Goal: Information Seeking & Learning: Find specific page/section

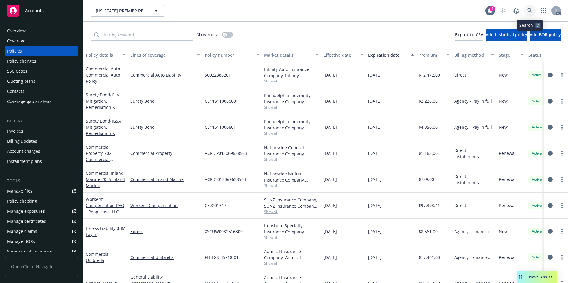
click at [529, 8] on icon at bounding box center [529, 10] width 5 height 5
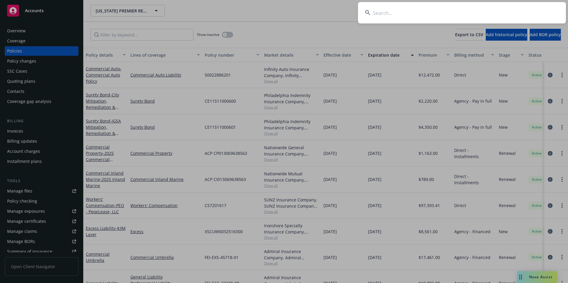
click at [422, 14] on input at bounding box center [462, 12] width 208 height 21
type input "MIND WINDER"
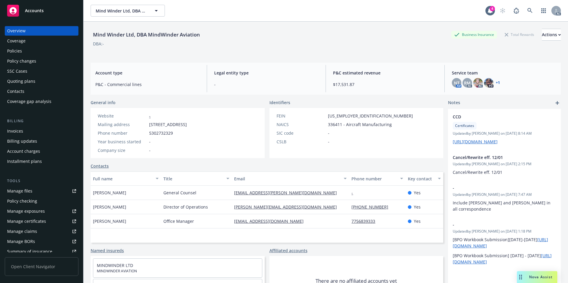
click at [40, 53] on div "Policies" at bounding box center [41, 51] width 69 height 10
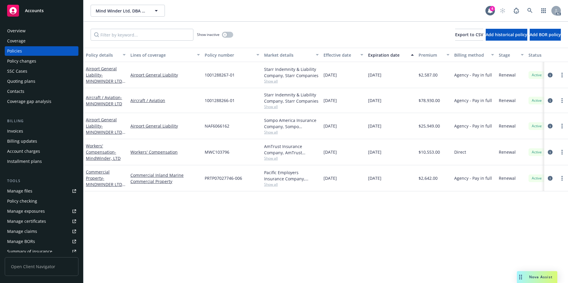
click at [348, 56] on div "Effective date" at bounding box center [339, 55] width 33 height 6
click at [347, 56] on div "Effective date" at bounding box center [339, 55] width 33 height 6
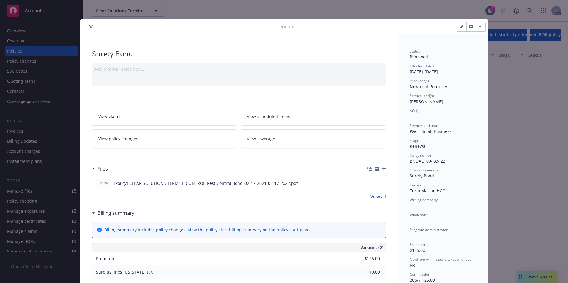
click at [89, 29] on button "close" at bounding box center [90, 26] width 7 height 7
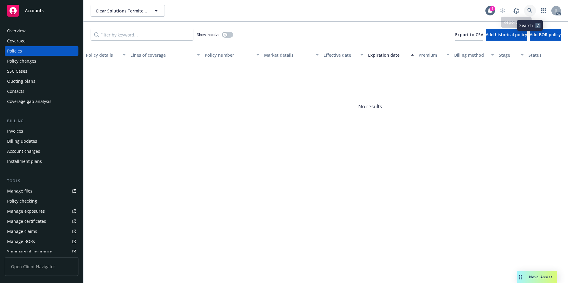
click at [528, 12] on icon at bounding box center [529, 10] width 5 height 5
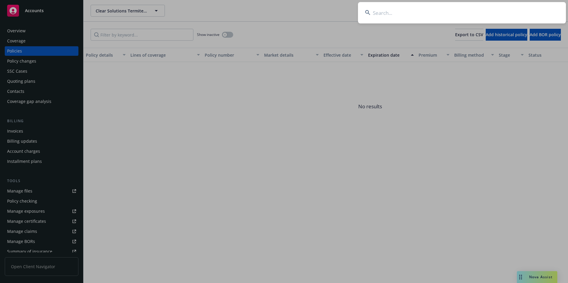
click at [509, 13] on input at bounding box center [462, 12] width 208 height 21
type input "FANTASEA"
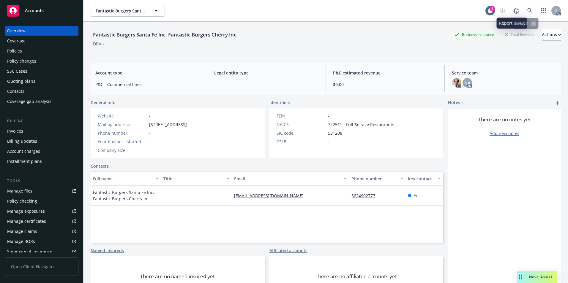
click at [531, 8] on div "AC" at bounding box center [529, 11] width 64 height 12
click at [527, 11] on icon at bounding box center [529, 10] width 5 height 5
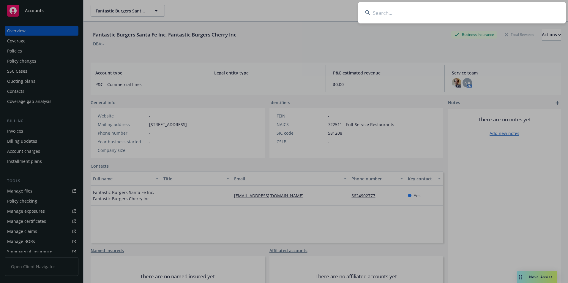
click at [495, 17] on input at bounding box center [462, 12] width 208 height 21
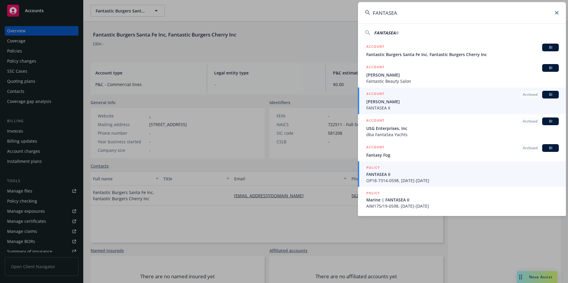
type input "FANTASEA"
click at [386, 178] on span "OP18-7314-0598, [DATE]-[DATE]" at bounding box center [462, 181] width 192 height 6
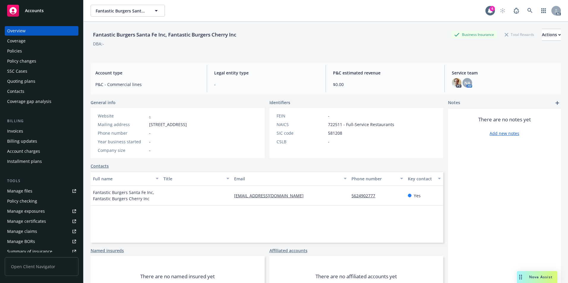
click at [23, 48] on div "Policies" at bounding box center [41, 51] width 69 height 10
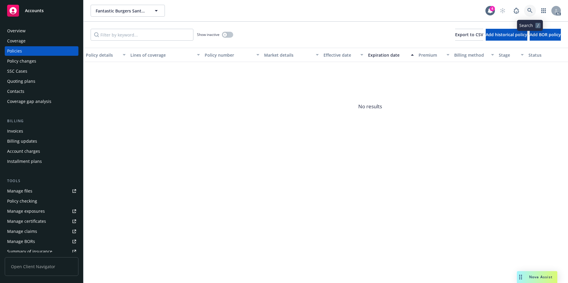
click at [529, 12] on icon at bounding box center [529, 10] width 5 height 5
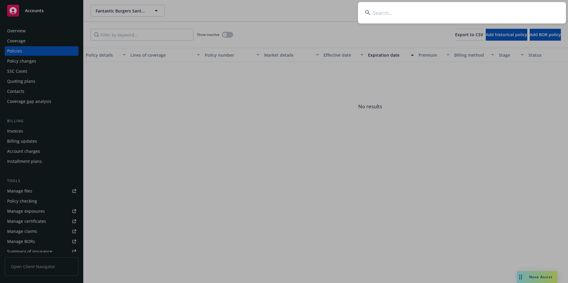
click at [501, 7] on input at bounding box center [462, 12] width 208 height 21
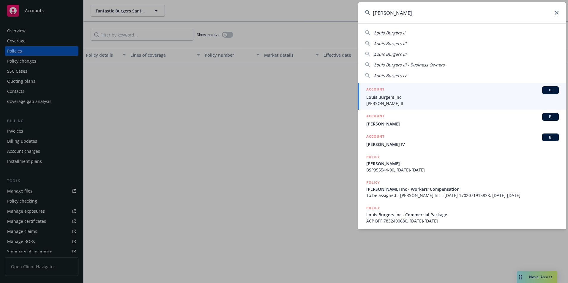
type input "[PERSON_NAME]"
click at [401, 97] on span "Louis Burgers Inc" at bounding box center [462, 97] width 192 height 6
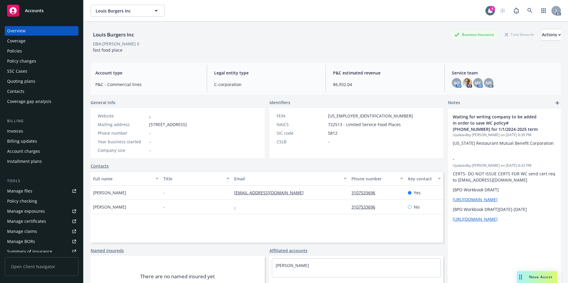
click at [39, 53] on div "Policies" at bounding box center [41, 51] width 69 height 10
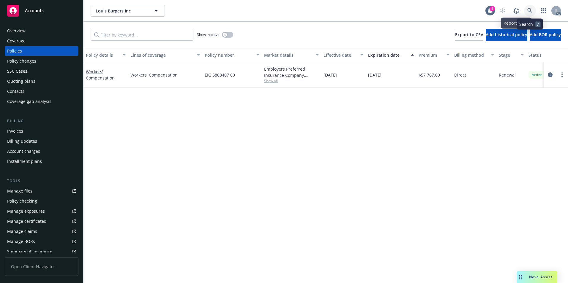
click at [528, 8] on link at bounding box center [530, 11] width 12 height 12
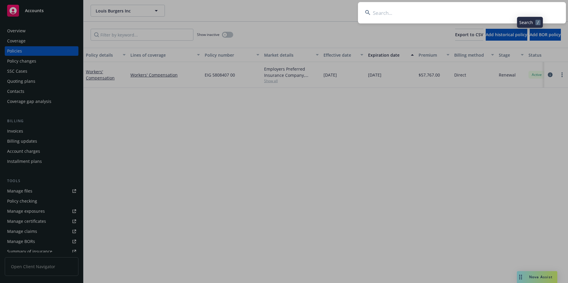
click at [496, 10] on input at bounding box center [462, 12] width 208 height 21
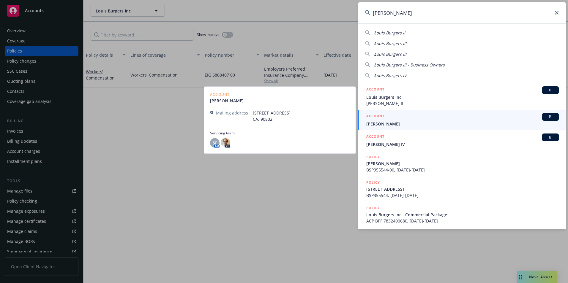
type input "[PERSON_NAME]"
click at [390, 124] on span "[PERSON_NAME]" at bounding box center [462, 124] width 192 height 6
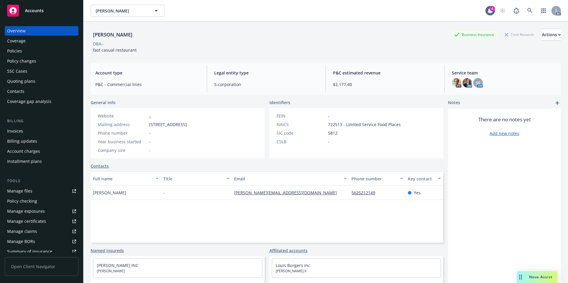
click at [40, 50] on div "Policies" at bounding box center [41, 51] width 69 height 10
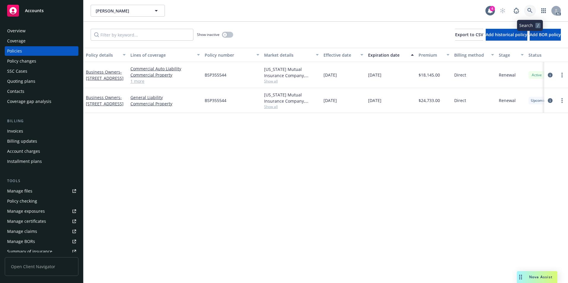
click at [528, 11] on icon at bounding box center [529, 10] width 5 height 5
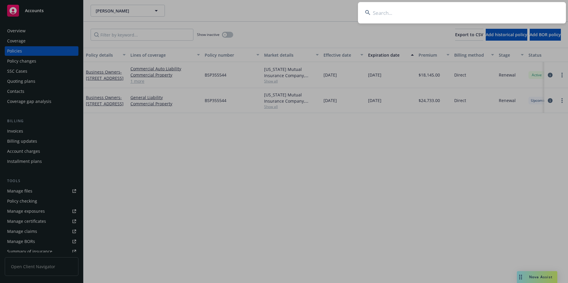
click at [497, 9] on input at bounding box center [462, 12] width 208 height 21
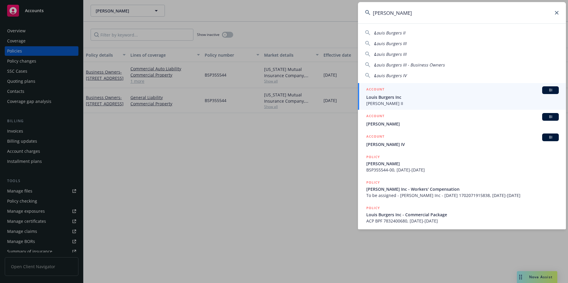
type input "[PERSON_NAME]"
click at [402, 96] on span "Louis Burgers Inc" at bounding box center [462, 97] width 192 height 6
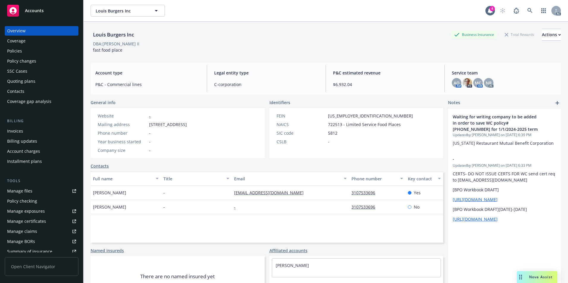
click at [36, 55] on div "Policies" at bounding box center [41, 51] width 69 height 10
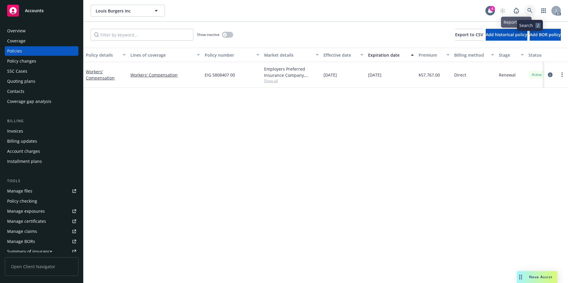
click at [533, 9] on link at bounding box center [530, 11] width 12 height 12
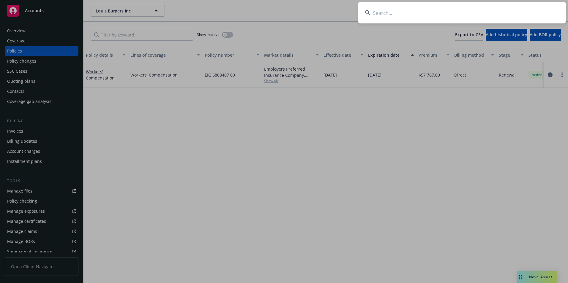
click at [503, 12] on input at bounding box center [462, 12] width 208 height 21
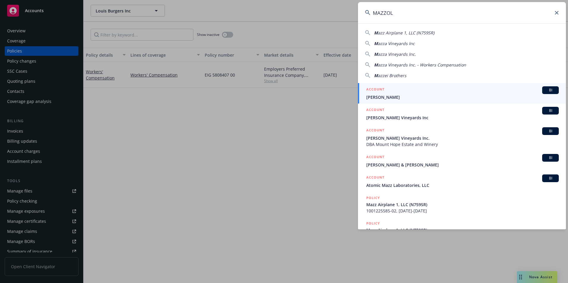
type input "[PERSON_NAME]"
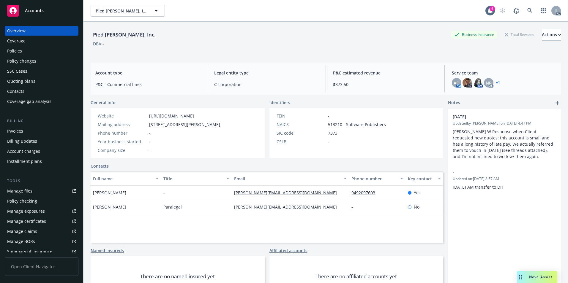
click at [21, 49] on div "Policies" at bounding box center [14, 51] width 15 height 10
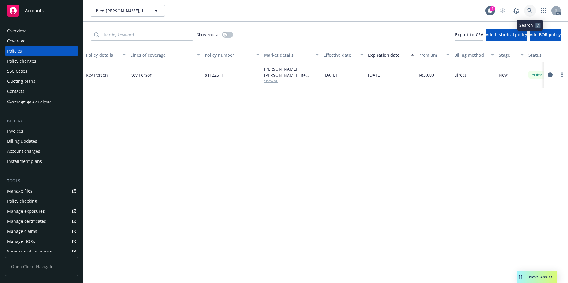
click at [529, 12] on icon at bounding box center [529, 10] width 5 height 5
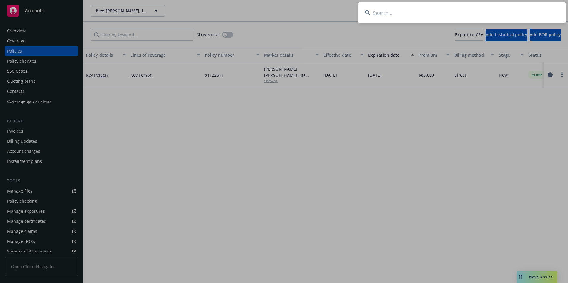
click at [477, 12] on input at bounding box center [462, 12] width 208 height 21
type input "1208983"
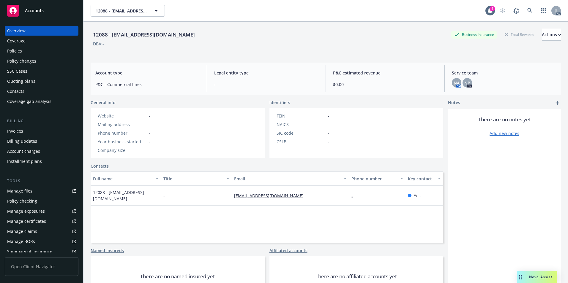
click at [32, 53] on div "Policies" at bounding box center [41, 51] width 69 height 10
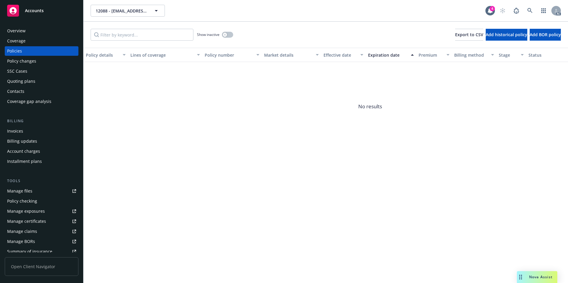
click at [268, 12] on div "12088 - [EMAIL_ADDRESS][DOMAIN_NAME] 12088 - [EMAIL_ADDRESS][DOMAIN_NAME]" at bounding box center [288, 11] width 395 height 12
